Goal: Transaction & Acquisition: Subscribe to service/newsletter

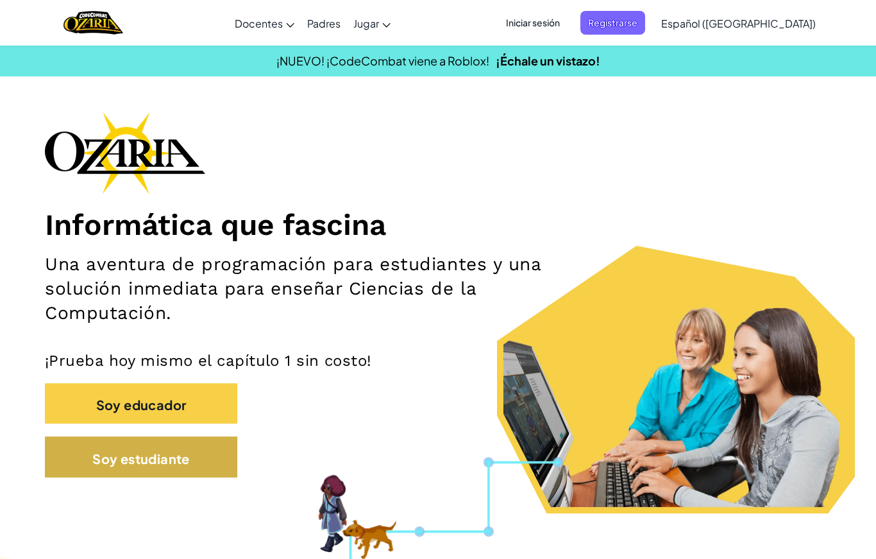
click at [211, 466] on button "Soy estudiante" at bounding box center [141, 456] width 192 height 41
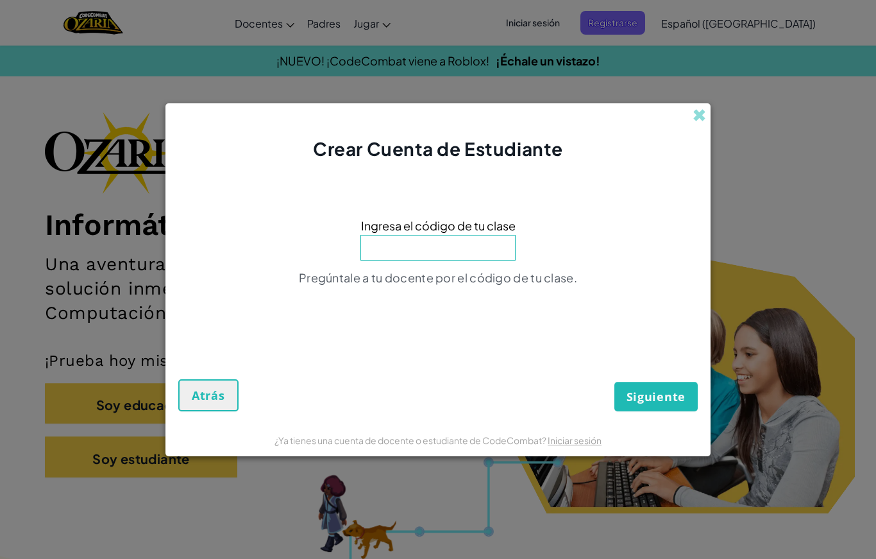
click at [785, 168] on div "Crear Cuenta de Estudiante Ingresa el código de tu clase Pregúntale a tu docent…" at bounding box center [438, 279] width 876 height 559
click at [705, 119] on span at bounding box center [699, 114] width 13 height 13
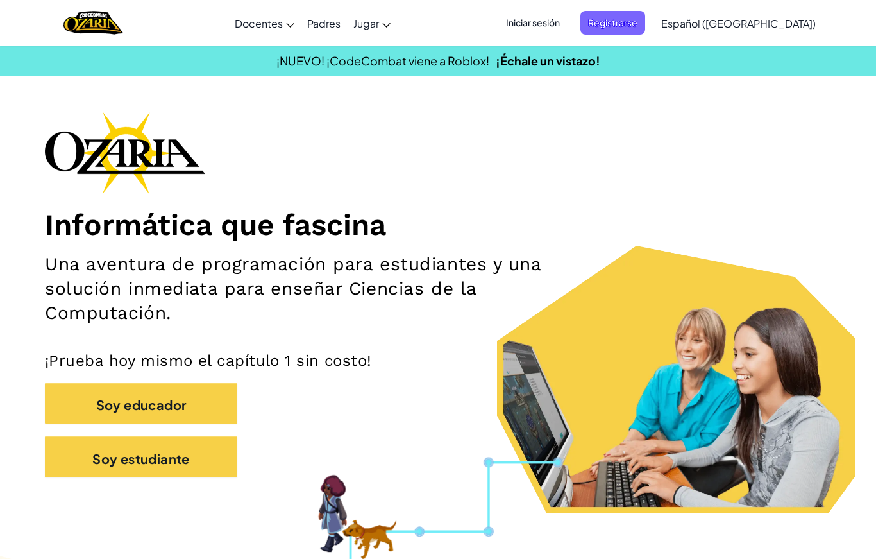
click at [560, 19] on font "Iniciar sesión" at bounding box center [533, 23] width 54 height 12
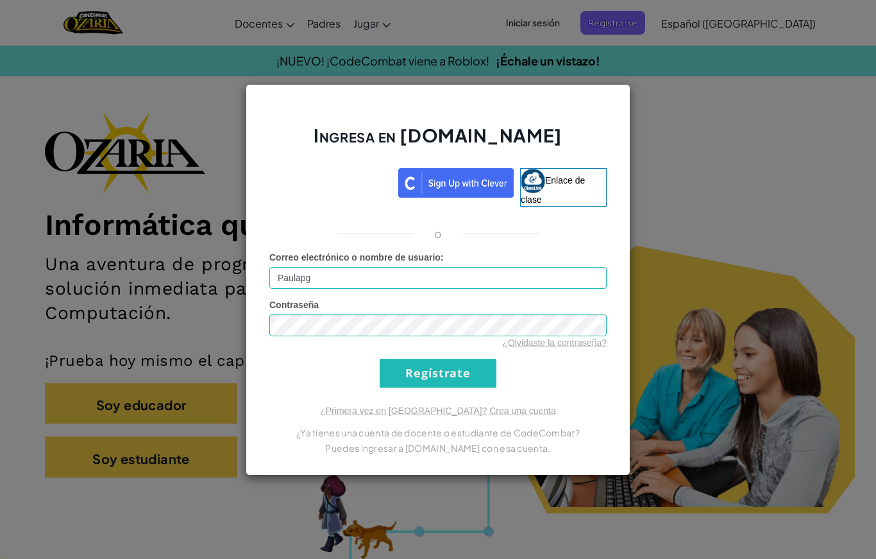
click at [481, 370] on input "Regístrate" at bounding box center [438, 373] width 117 height 29
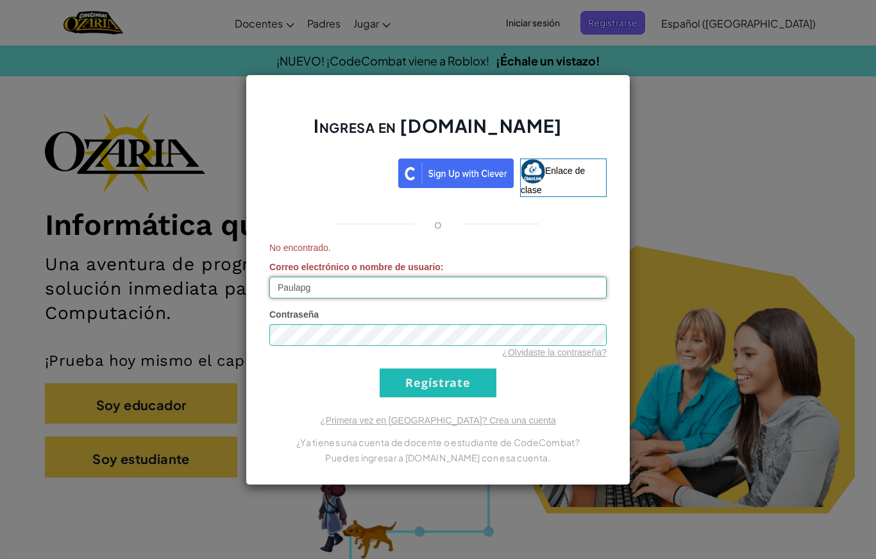
click at [411, 291] on input "Paulapg" at bounding box center [437, 287] width 337 height 22
type input "P"
type input "A"
click at [301, 296] on input "al" at bounding box center [437, 287] width 337 height 22
type input "[EMAIL_ADDRESS][DOMAIN_NAME]"
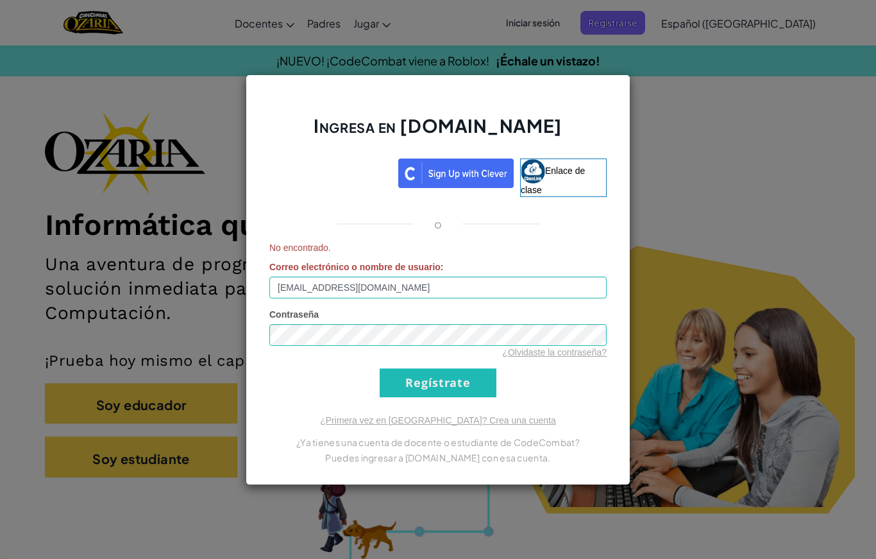
click at [461, 391] on input "Regístrate" at bounding box center [438, 382] width 117 height 29
